Goal: Use online tool/utility: Utilize a website feature to perform a specific function

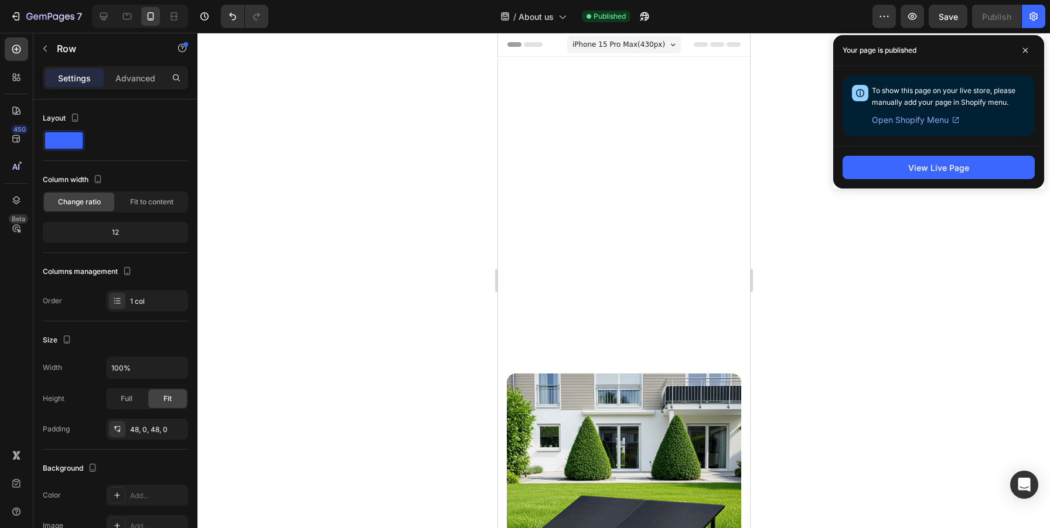
scroll to position [656, 0]
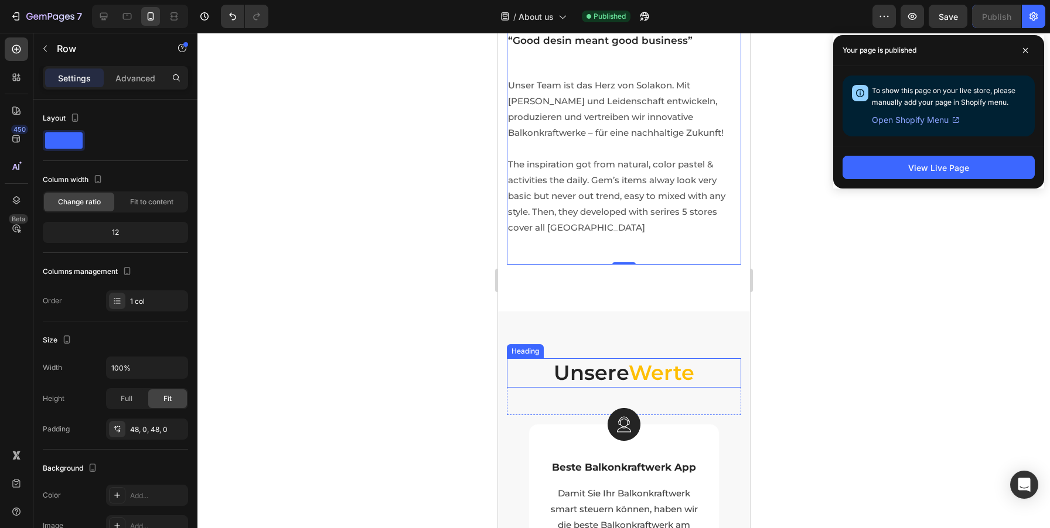
click at [661, 371] on span "Werte" at bounding box center [661, 372] width 66 height 25
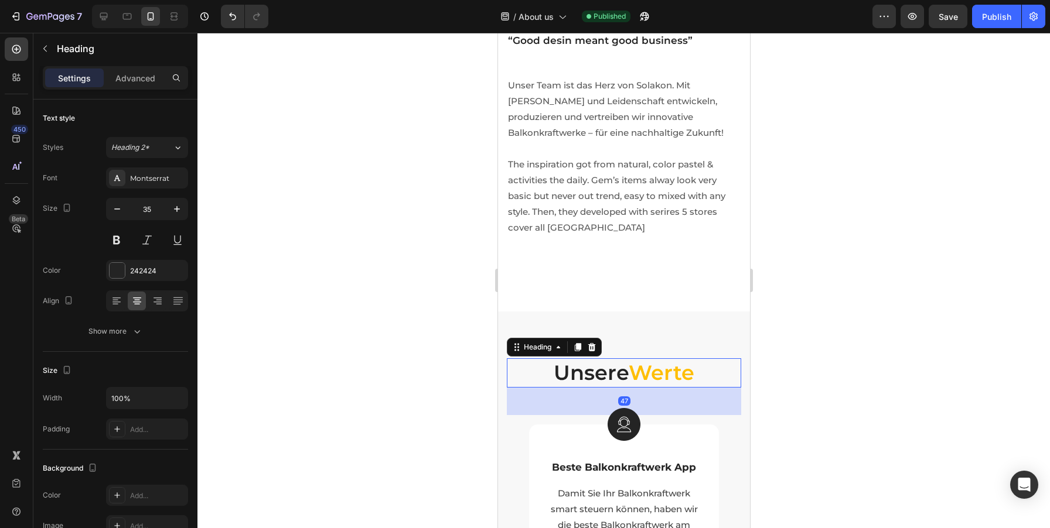
click at [661, 371] on span "Werte" at bounding box center [661, 372] width 66 height 25
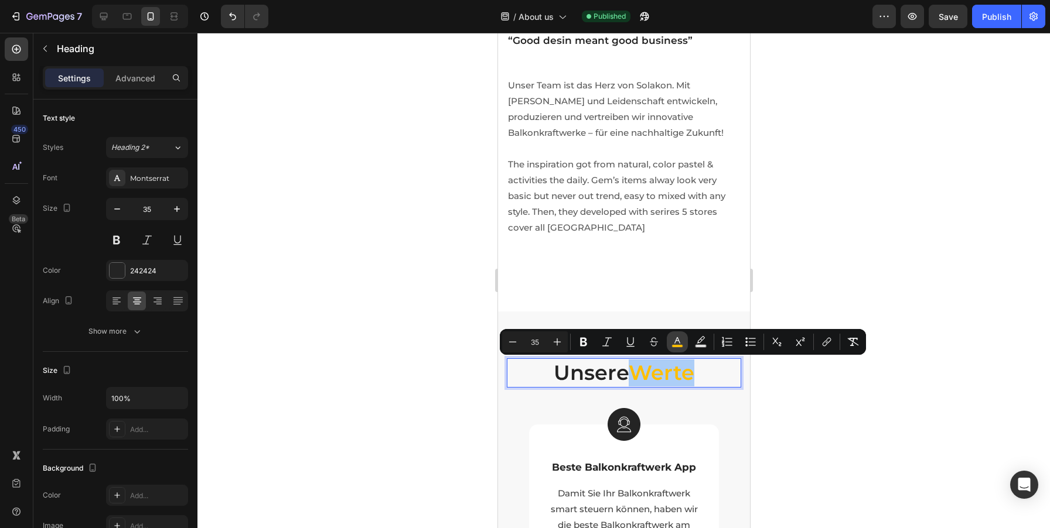
click at [677, 337] on icon "Editor contextual toolbar" at bounding box center [677, 340] width 6 height 6
type input "FEBE04"
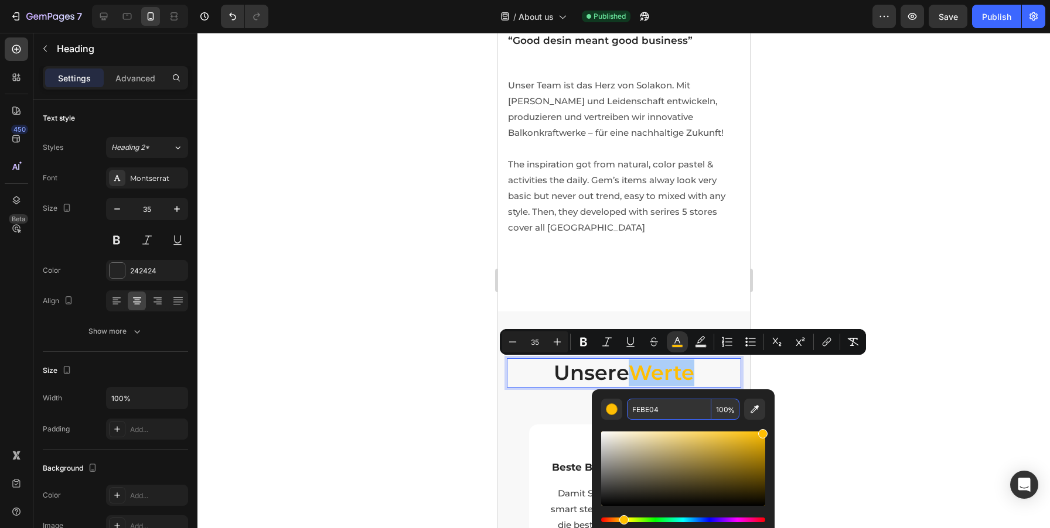
click at [644, 415] on input "FEBE04" at bounding box center [669, 409] width 84 height 21
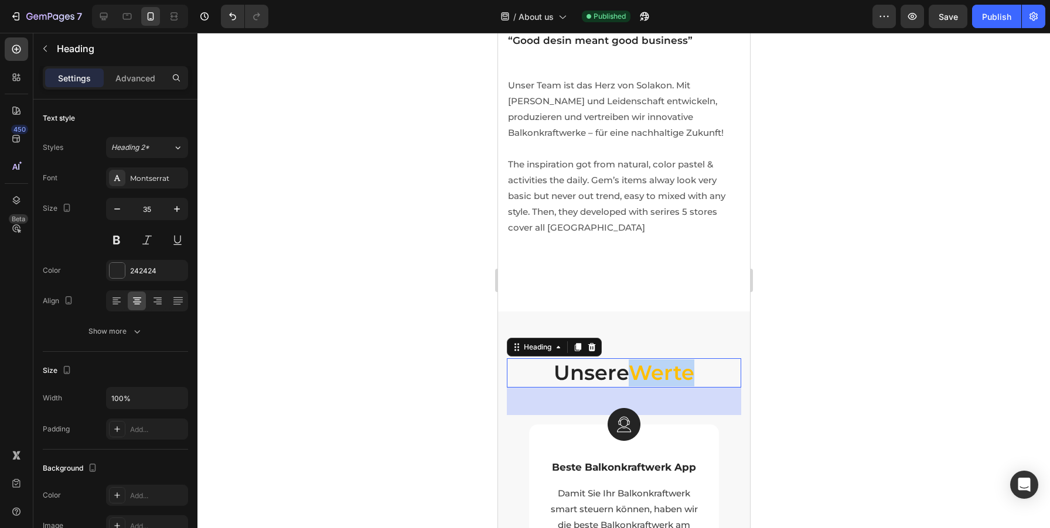
click at [662, 379] on span "Werte" at bounding box center [661, 372] width 66 height 25
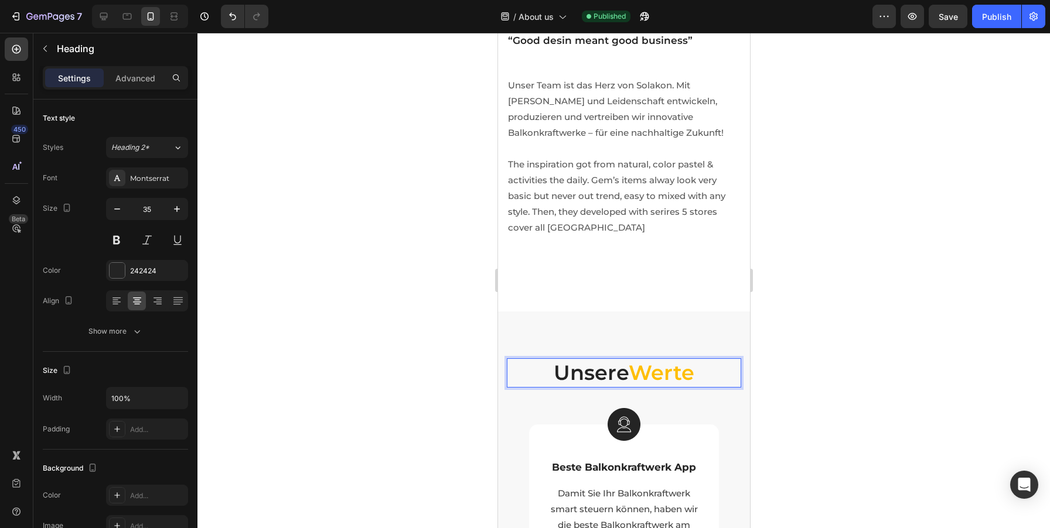
click at [665, 373] on span "Werte" at bounding box center [661, 372] width 66 height 25
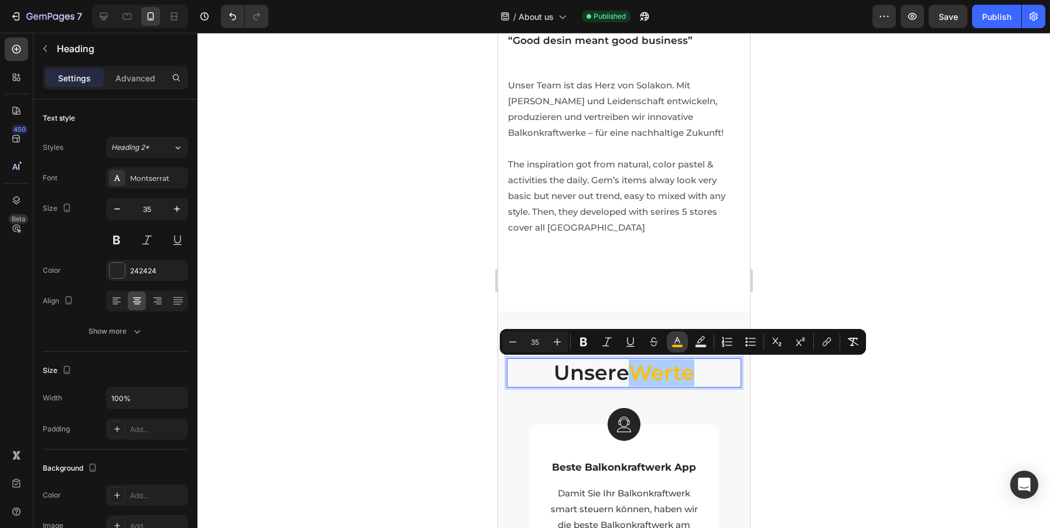
click at [678, 344] on icon "Editor contextual toolbar" at bounding box center [677, 342] width 12 height 12
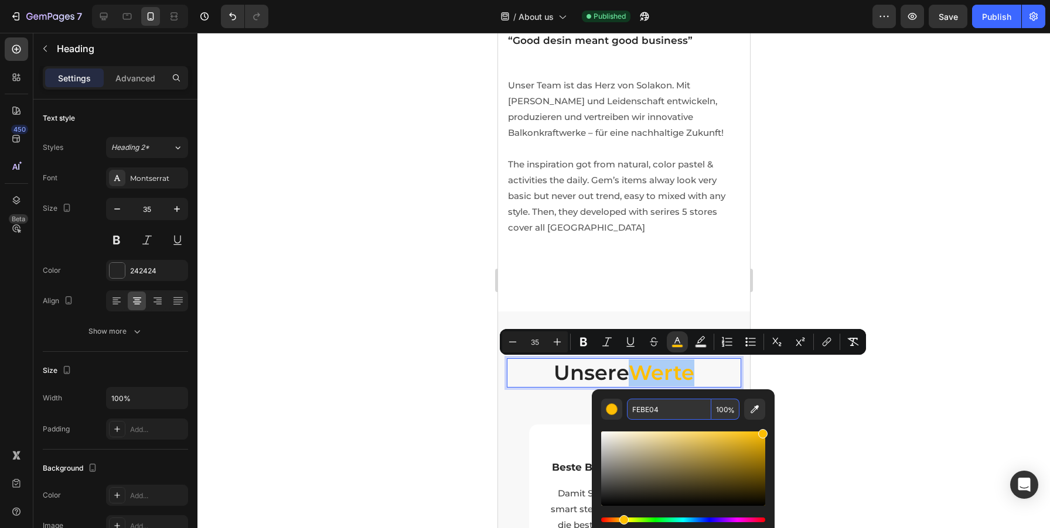
click at [656, 408] on input "FEBE04" at bounding box center [669, 409] width 84 height 21
copy span "Werte"
click at [904, 150] on div at bounding box center [623, 281] width 852 height 496
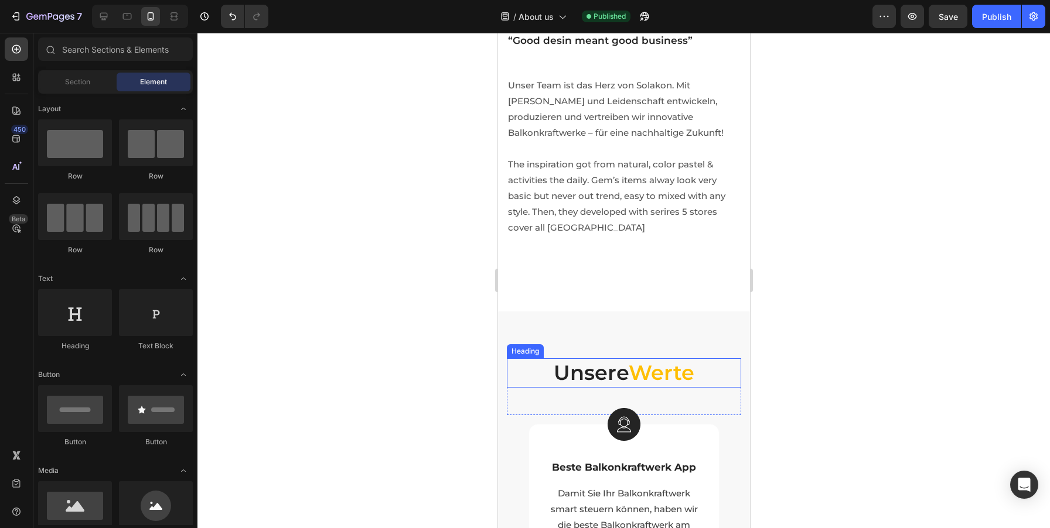
click at [657, 371] on span "Werte" at bounding box center [661, 372] width 66 height 25
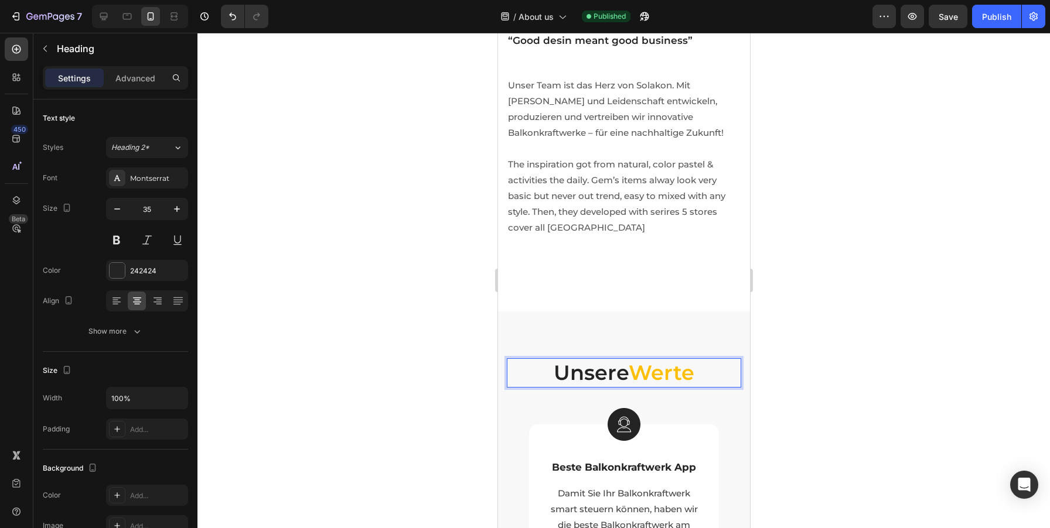
click at [657, 371] on span "Werte" at bounding box center [661, 372] width 66 height 25
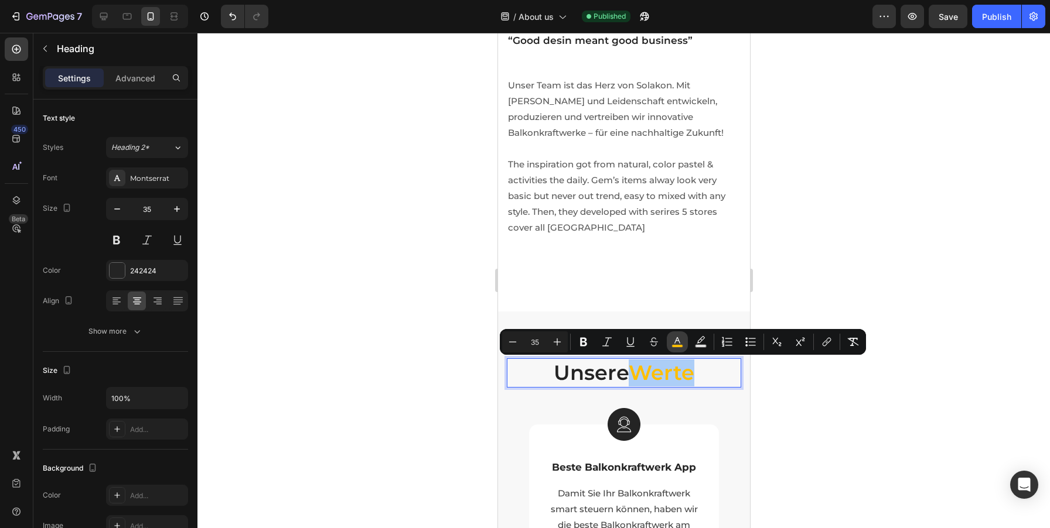
click at [670, 346] on button "color" at bounding box center [677, 342] width 21 height 21
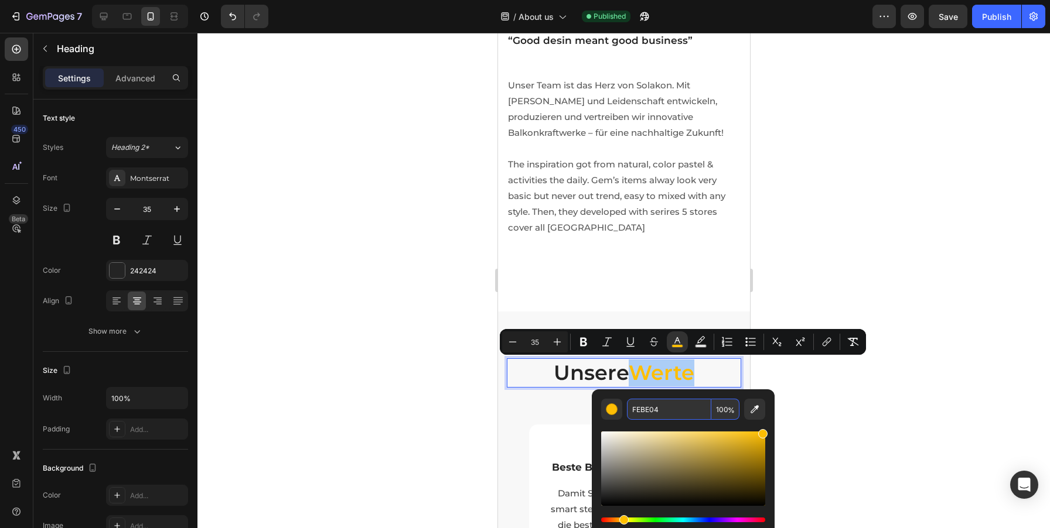
click at [638, 405] on input "FEBE04" at bounding box center [669, 409] width 84 height 21
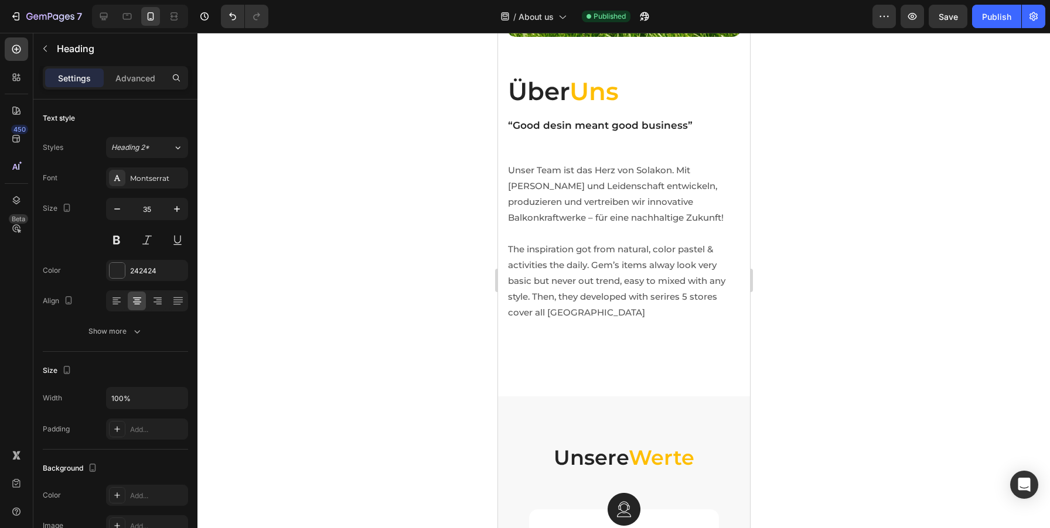
scroll to position [0, 0]
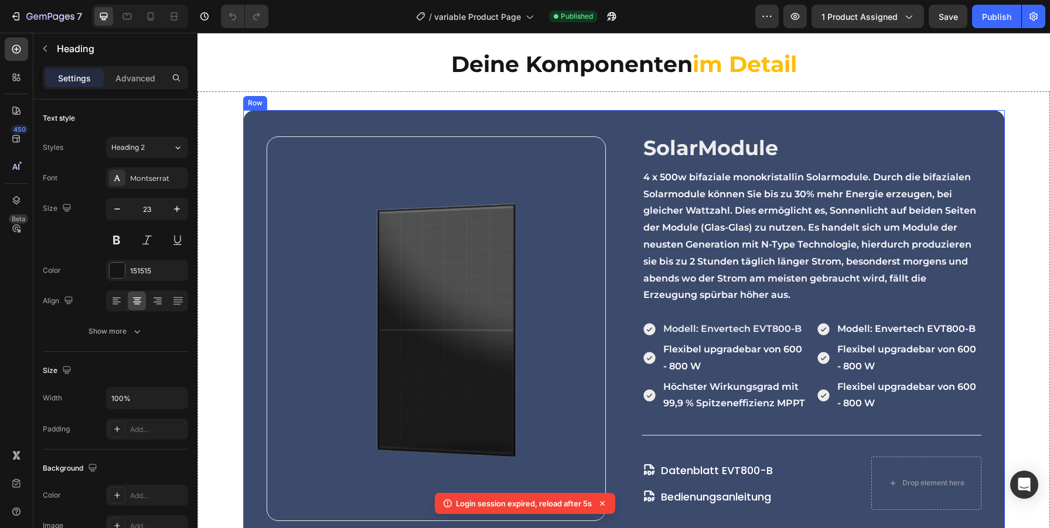
scroll to position [924, 0]
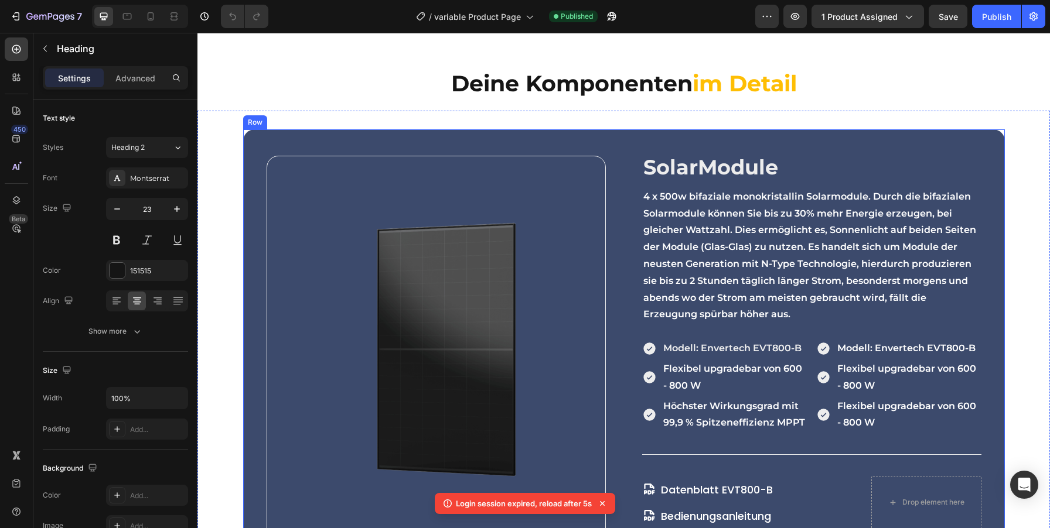
click at [1002, 148] on div "Image SolarModule Heading 4 x 500w bifaziale monokristallin Solarmodule. Durch …" at bounding box center [624, 347] width 762 height 437
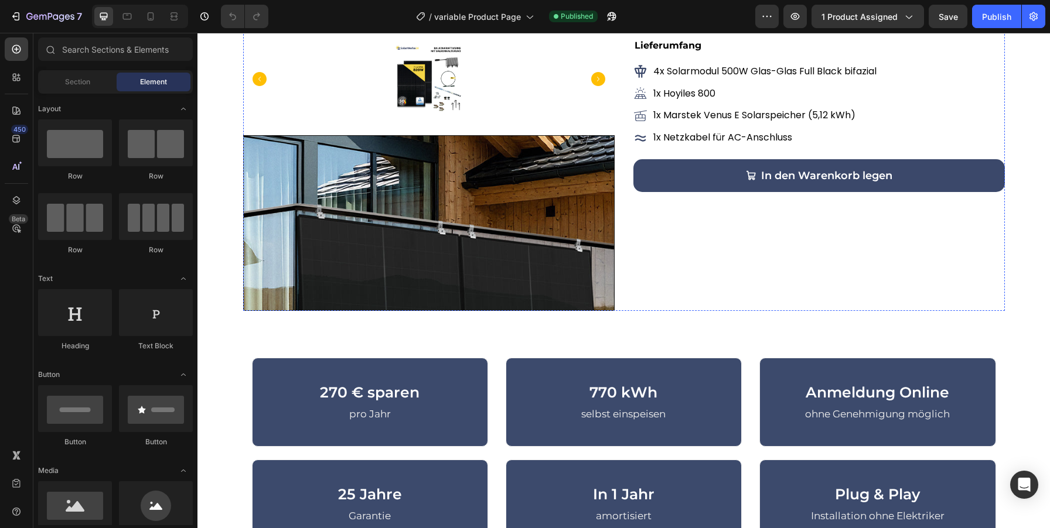
scroll to position [432, 0]
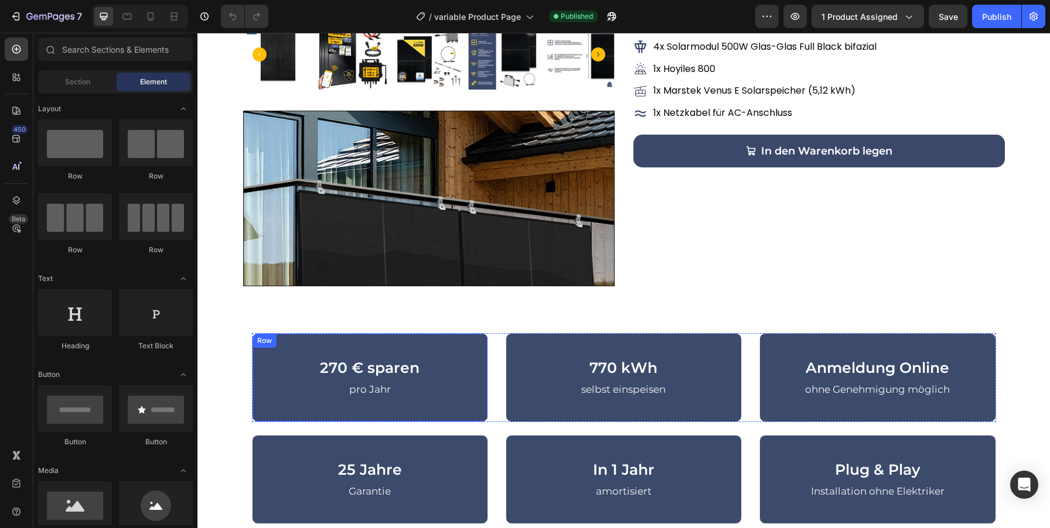
click at [469, 414] on div "270 € sparen Heading pro Jahr Text block Row" at bounding box center [370, 377] width 236 height 89
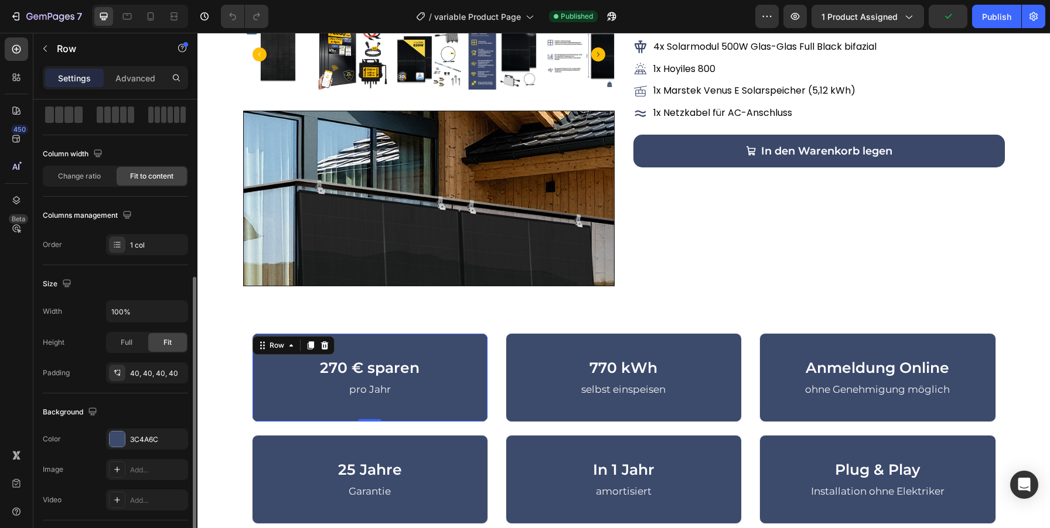
scroll to position [145, 0]
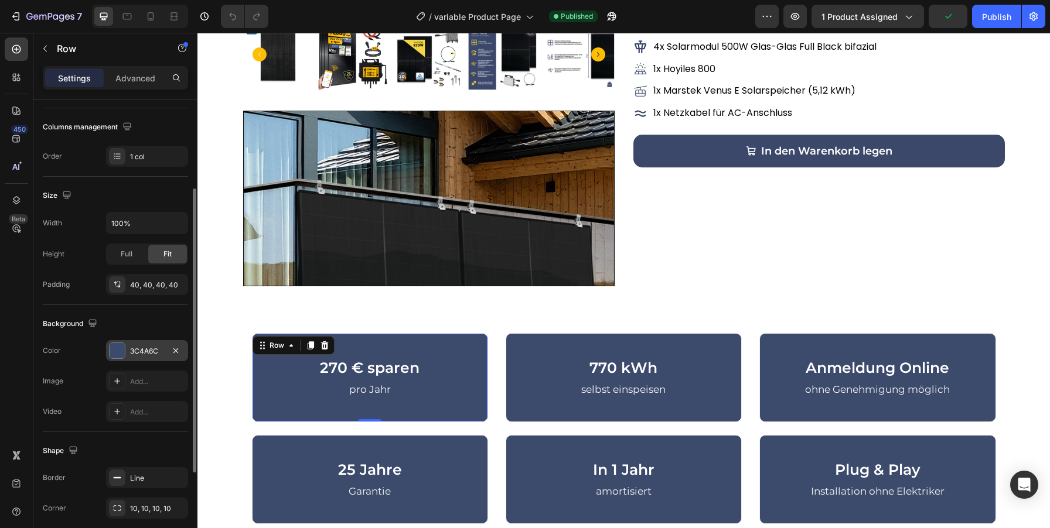
click at [141, 351] on div "3C4A6C" at bounding box center [147, 351] width 34 height 11
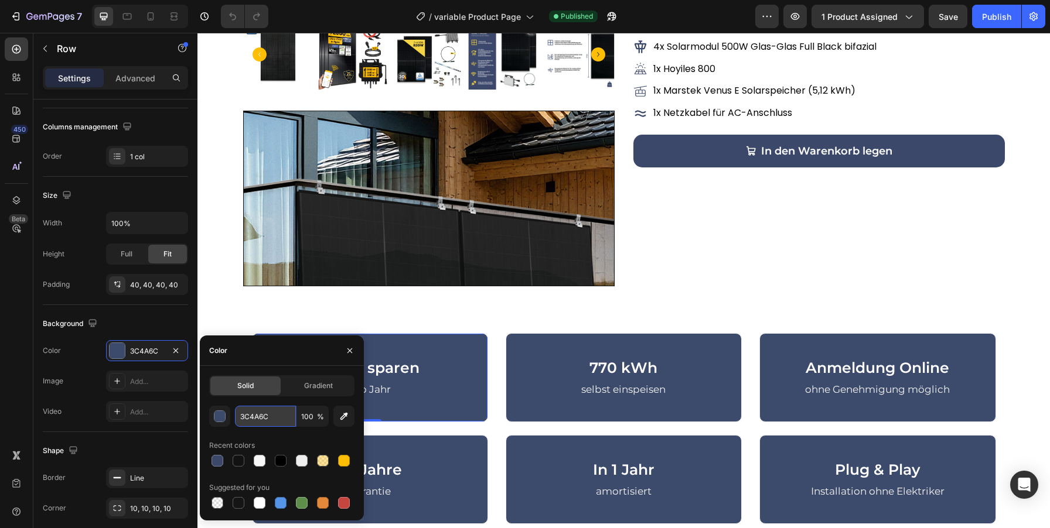
click at [262, 418] on input "3C4A6C" at bounding box center [265, 416] width 61 height 21
